Goal: Find specific page/section: Find specific page/section

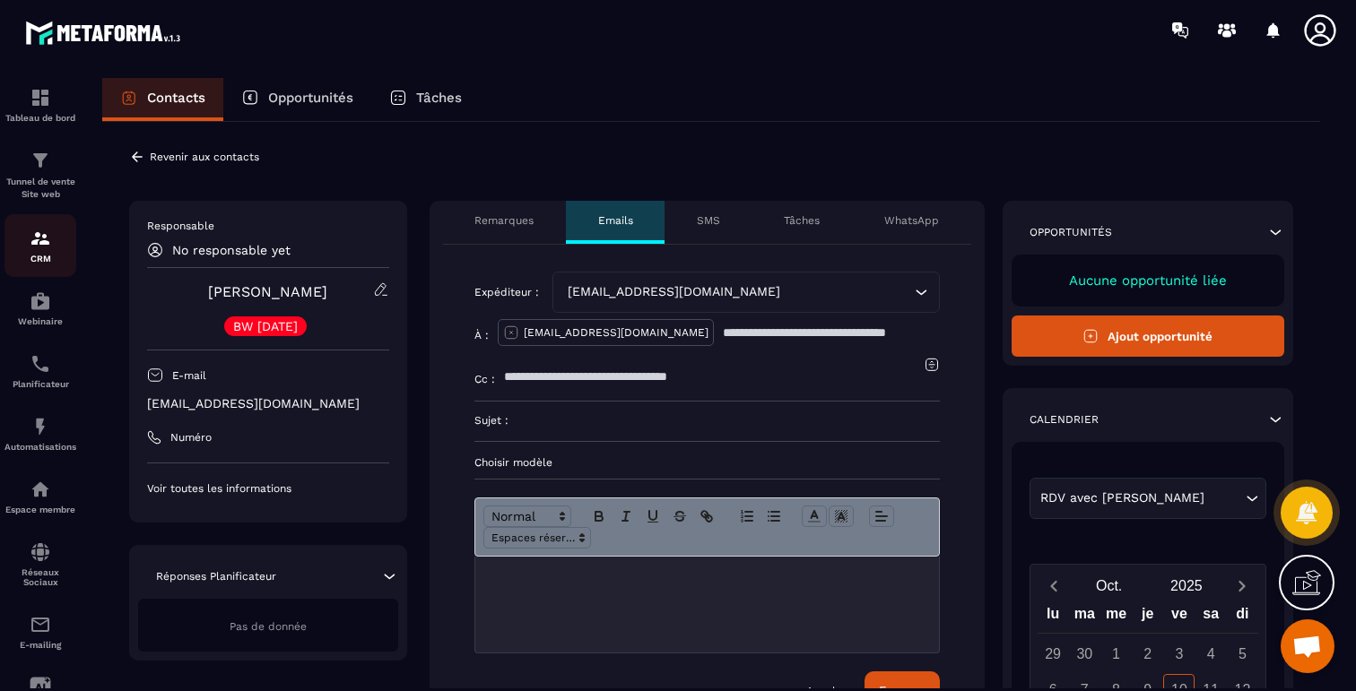
click at [39, 241] on img at bounding box center [41, 239] width 22 height 22
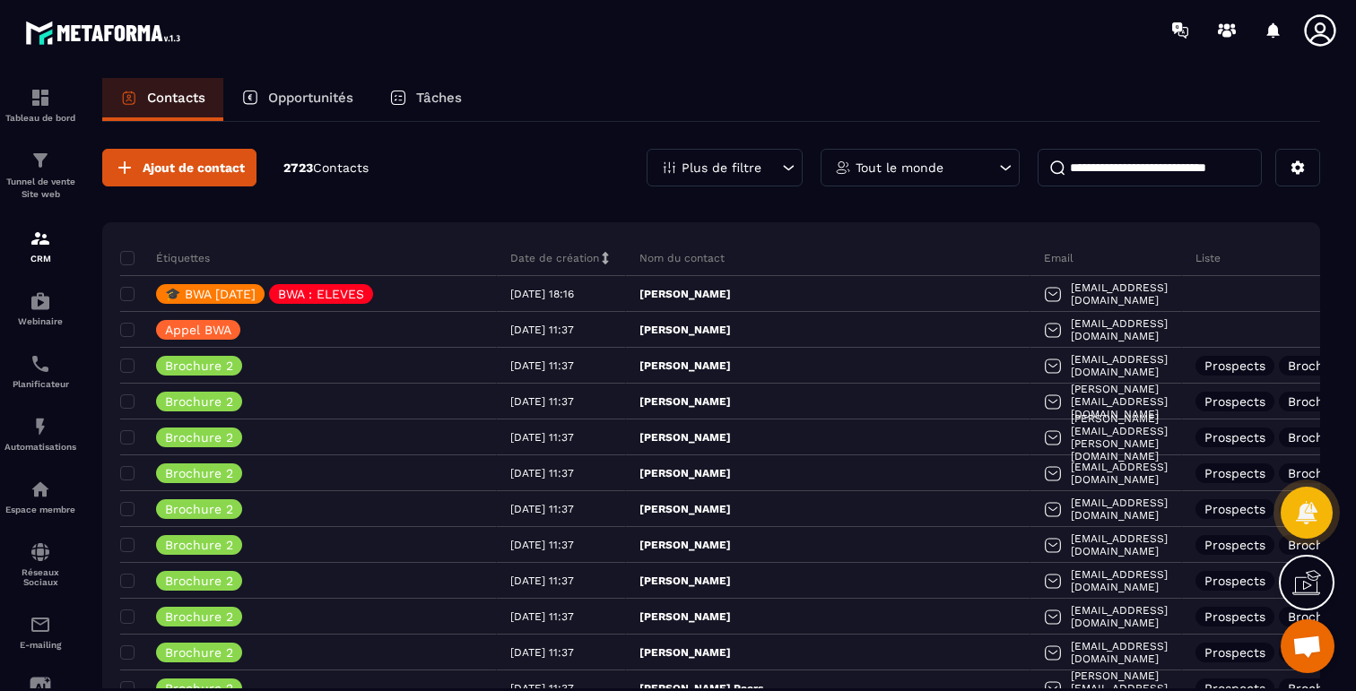
click at [759, 175] on div "Plus de filtre" at bounding box center [725, 168] width 156 height 38
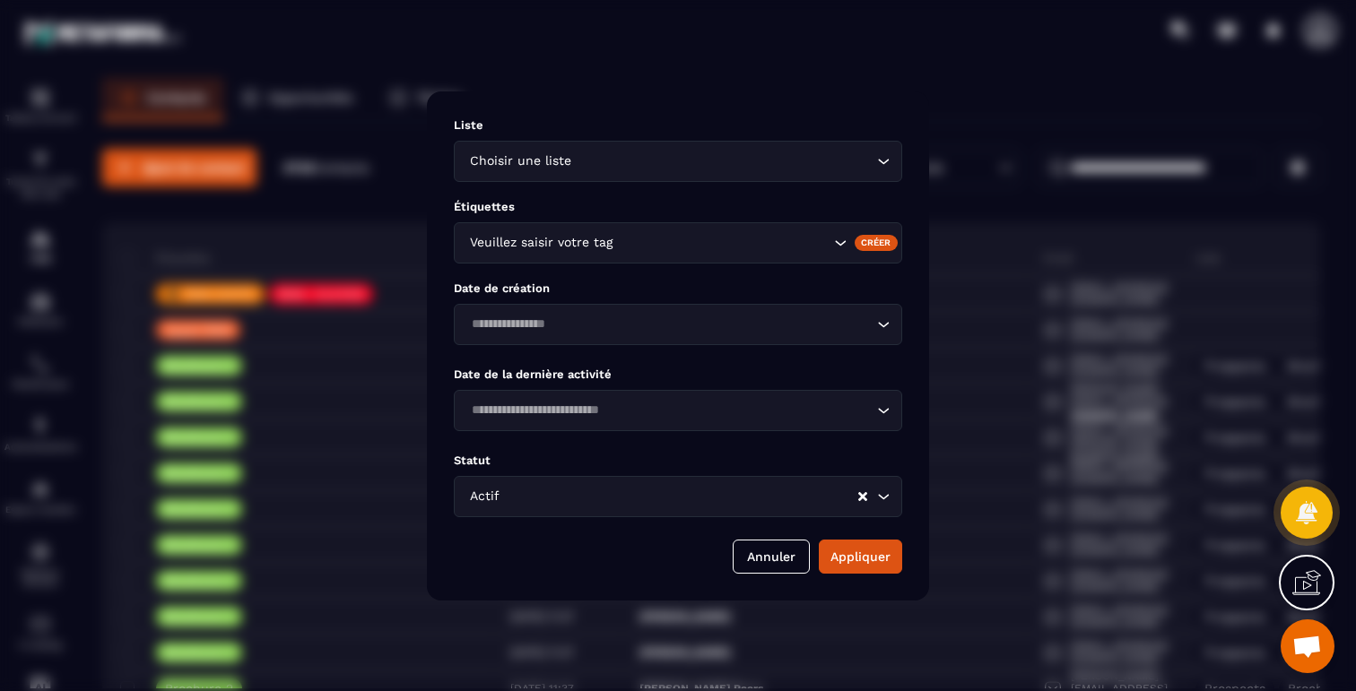
click at [684, 239] on input "Search for option" at bounding box center [722, 243] width 213 height 20
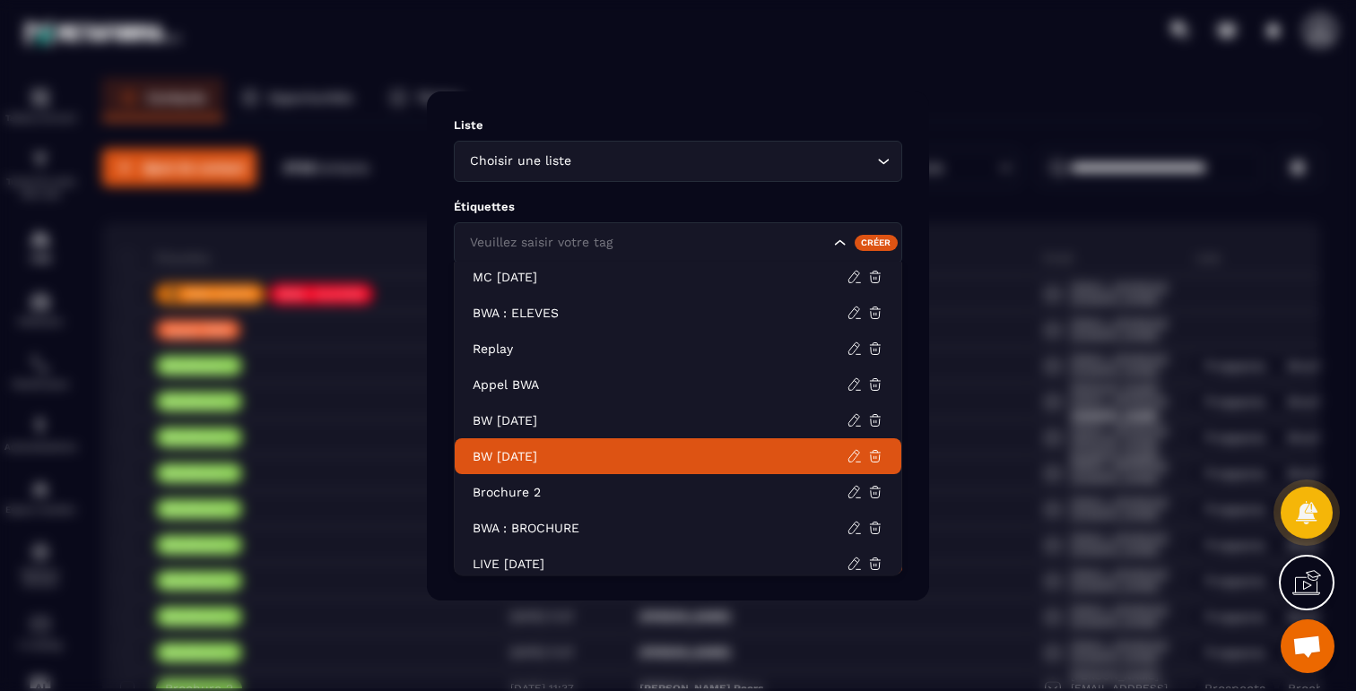
scroll to position [46, 0]
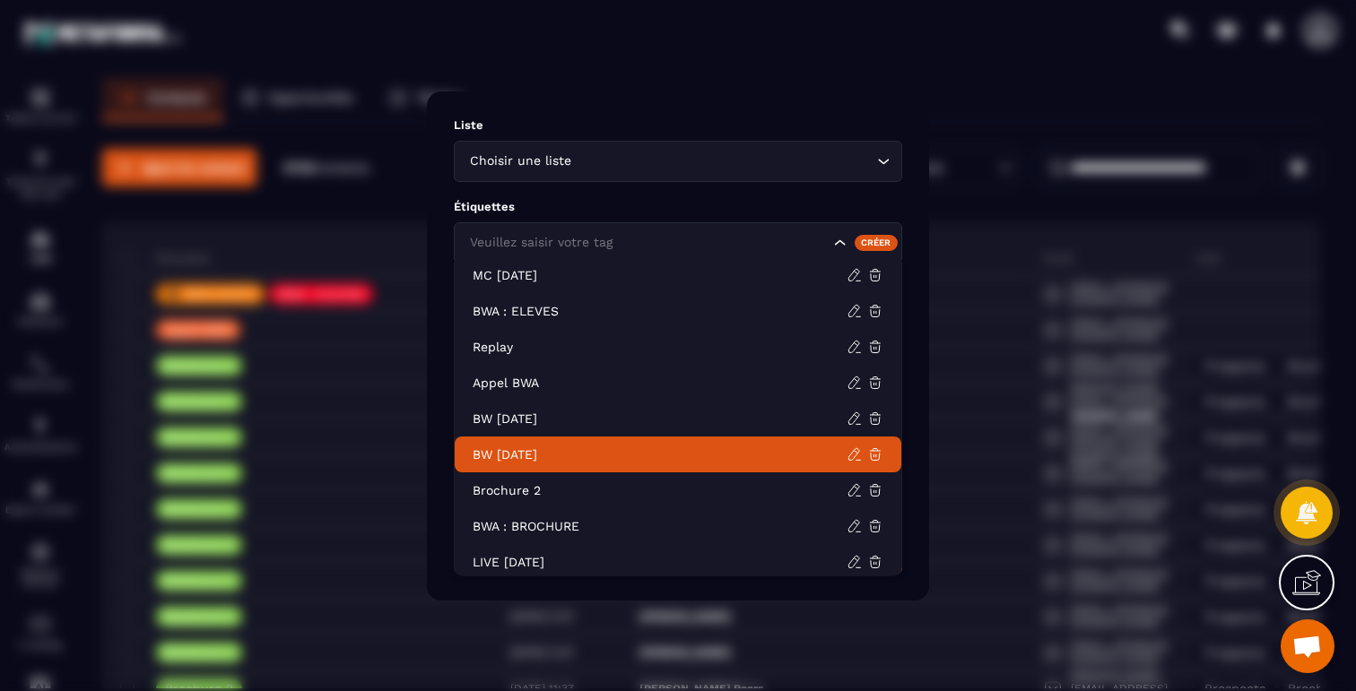
click at [543, 448] on p "BW [DATE]" at bounding box center [660, 455] width 374 height 18
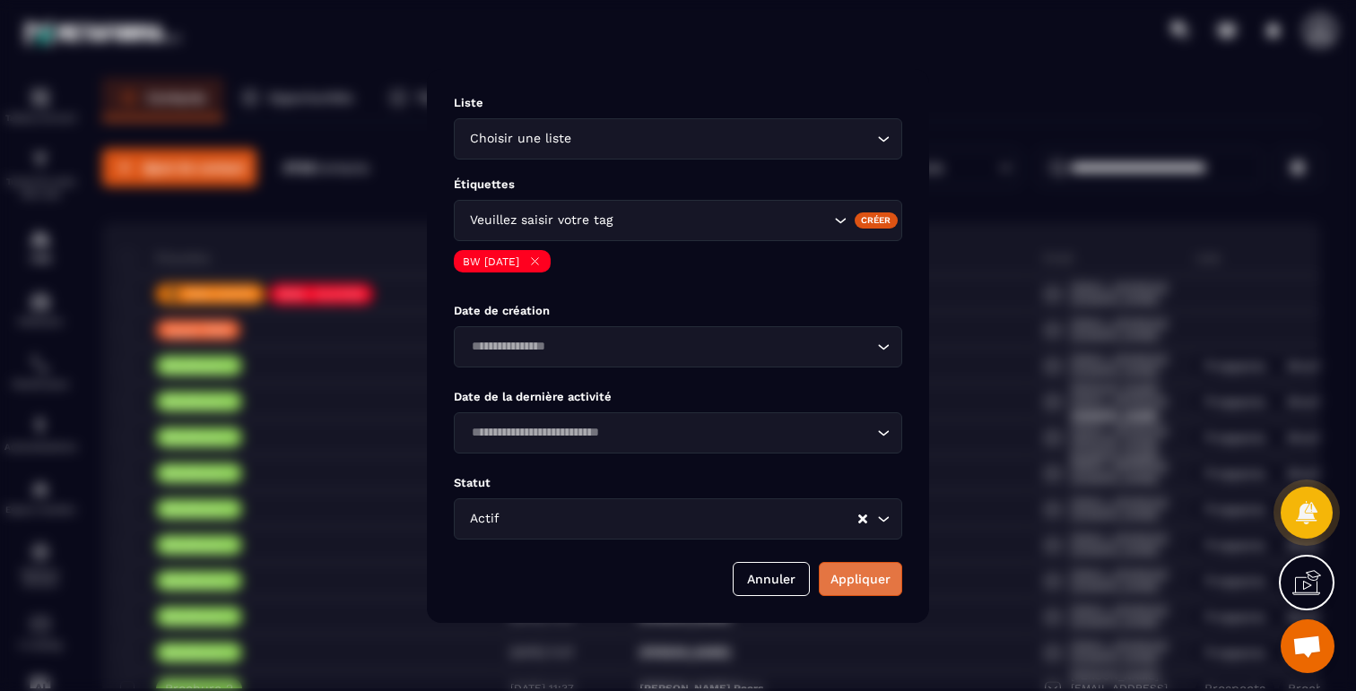
click at [879, 578] on button "Appliquer" at bounding box center [860, 579] width 83 height 34
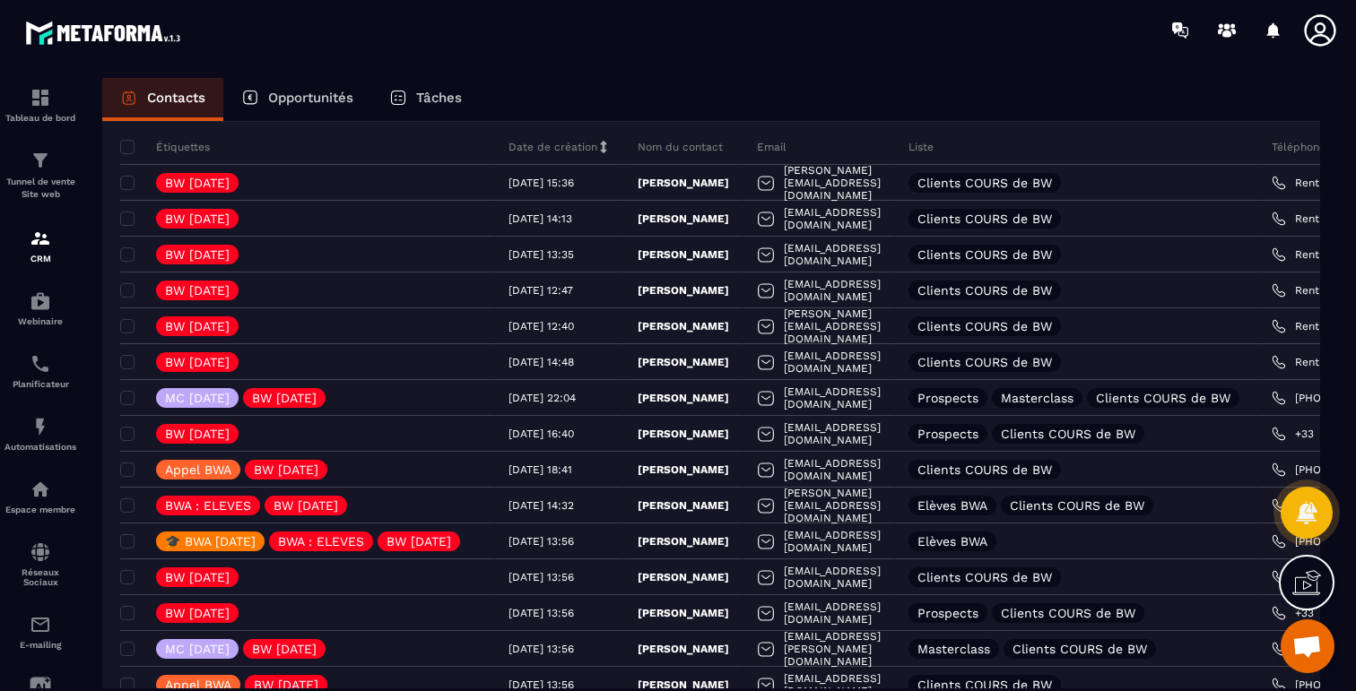
scroll to position [328, 0]
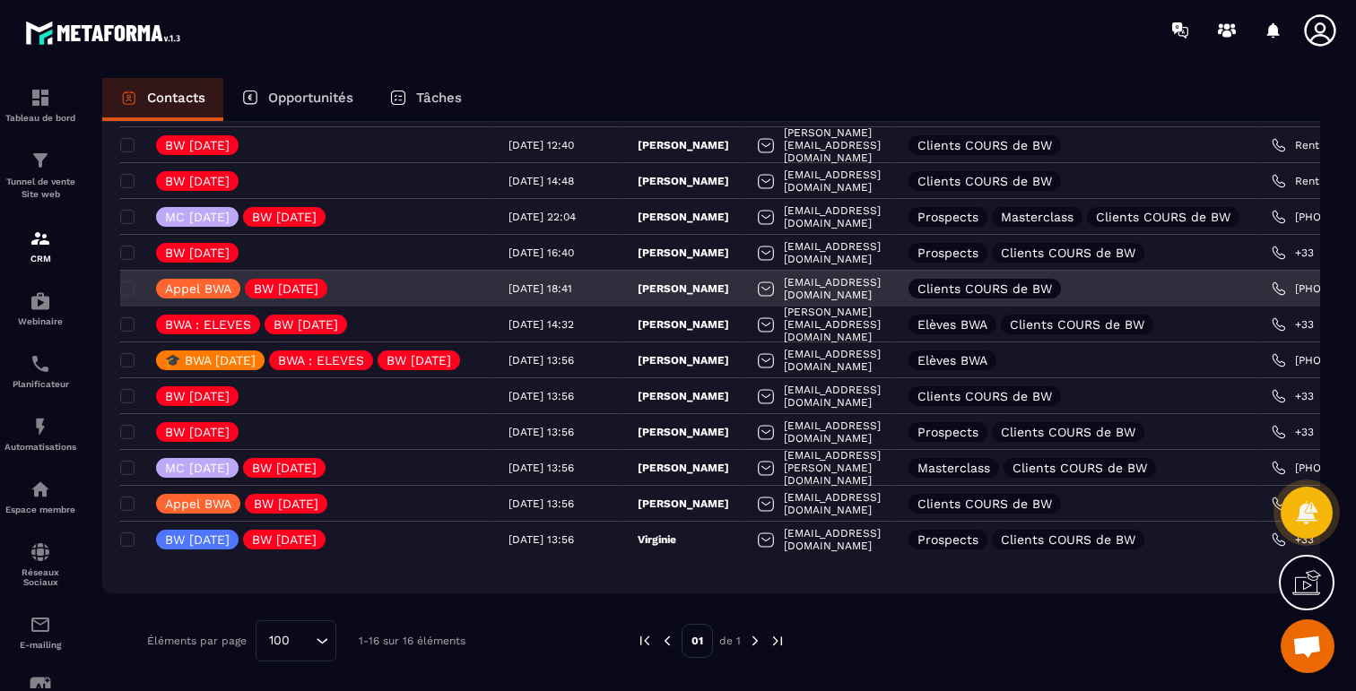
click at [721, 282] on p "[PERSON_NAME]" at bounding box center [683, 289] width 91 height 14
